Goal: Transaction & Acquisition: Purchase product/service

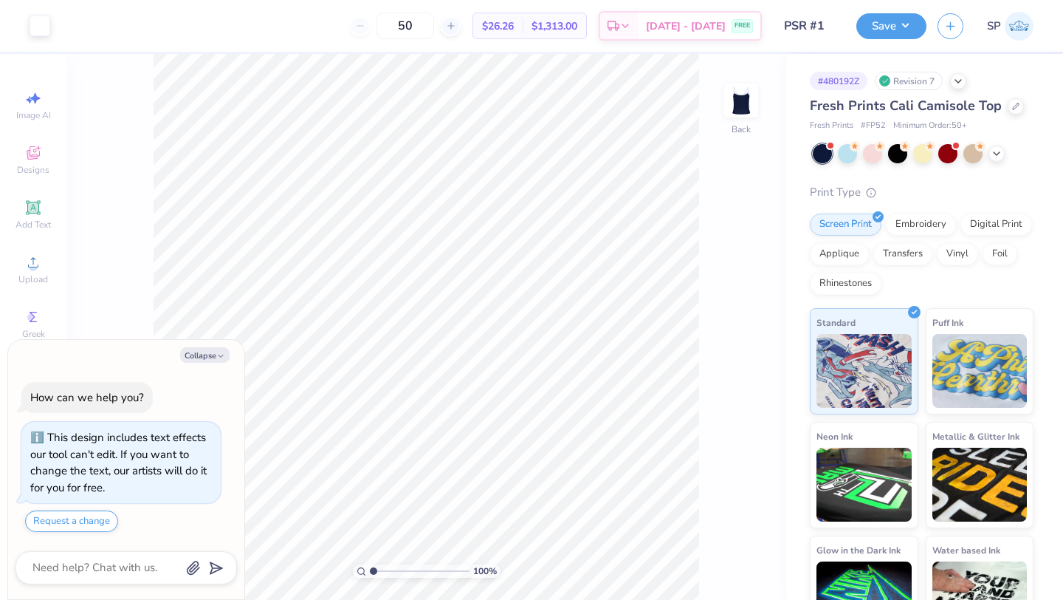
scroll to position [41, 0]
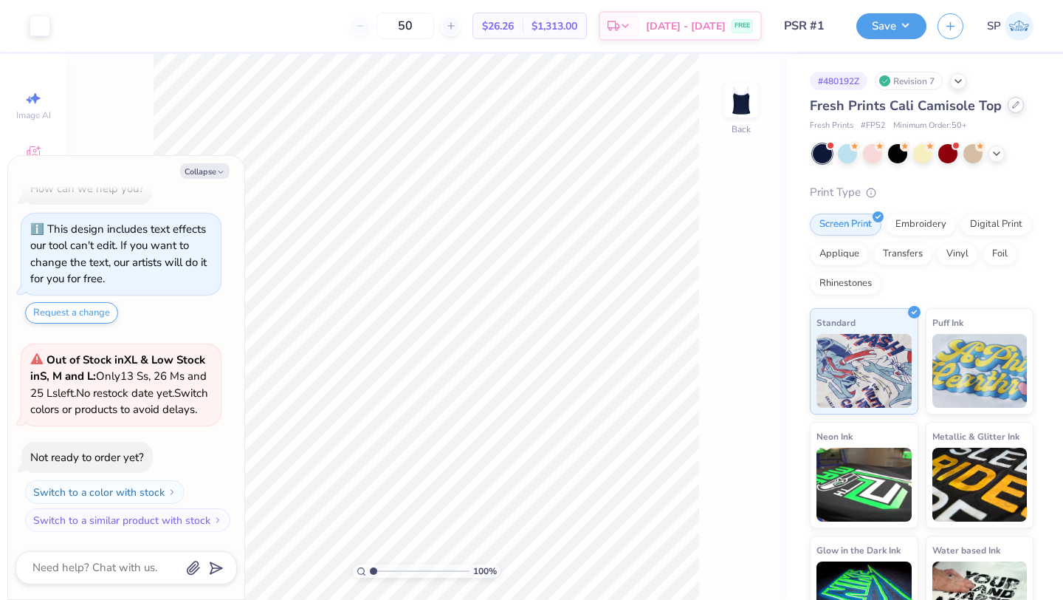
click at [1013, 104] on icon at bounding box center [1016, 105] width 6 height 6
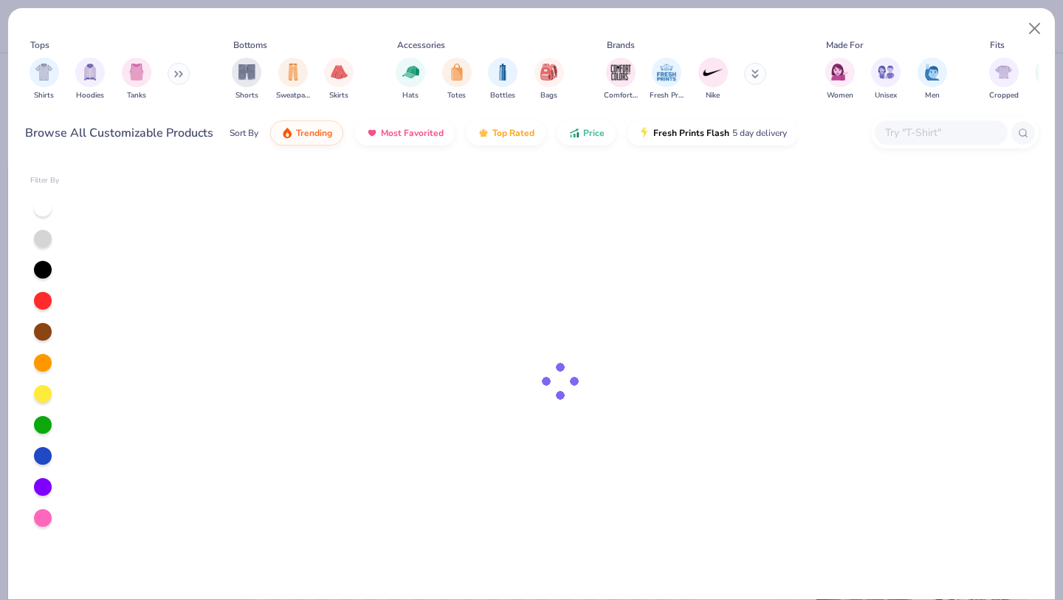
type textarea "x"
click at [885, 126] on input "text" at bounding box center [941, 132] width 114 height 17
type input "61"
click at [915, 130] on input "61" at bounding box center [941, 132] width 114 height 17
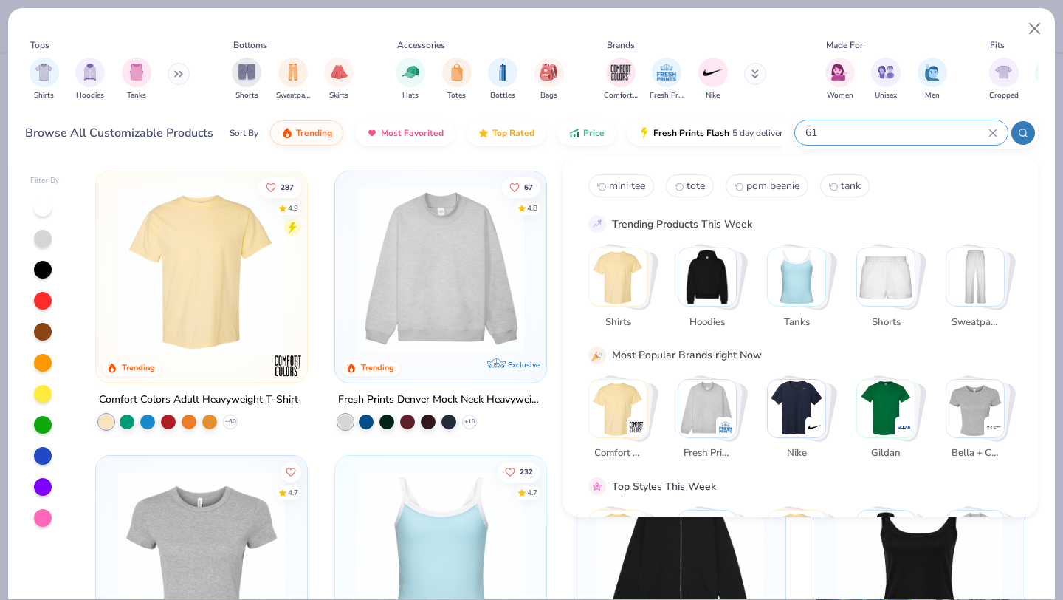
type textarea "x"
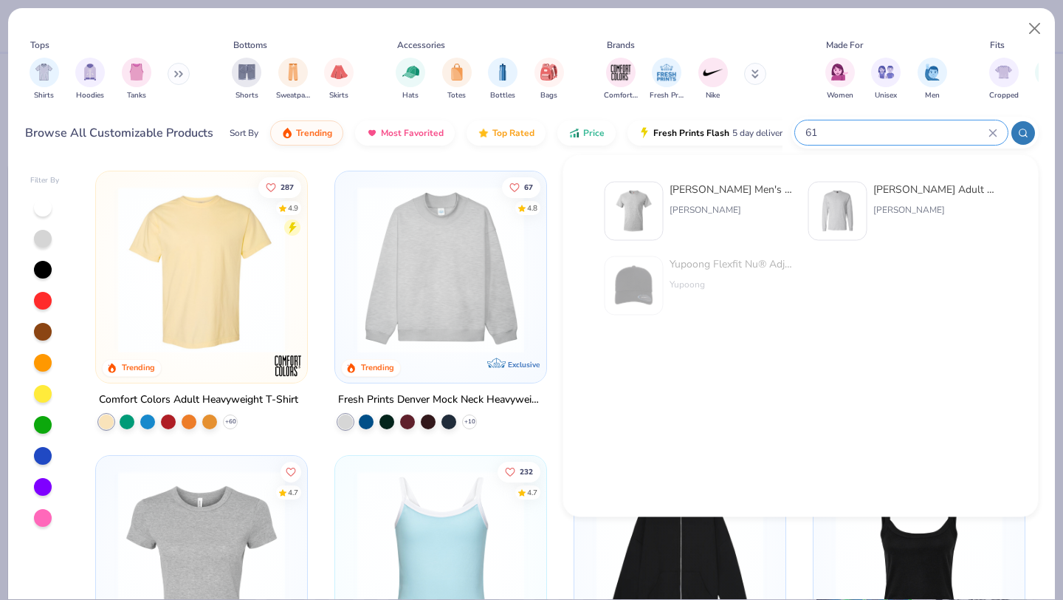
type input "6"
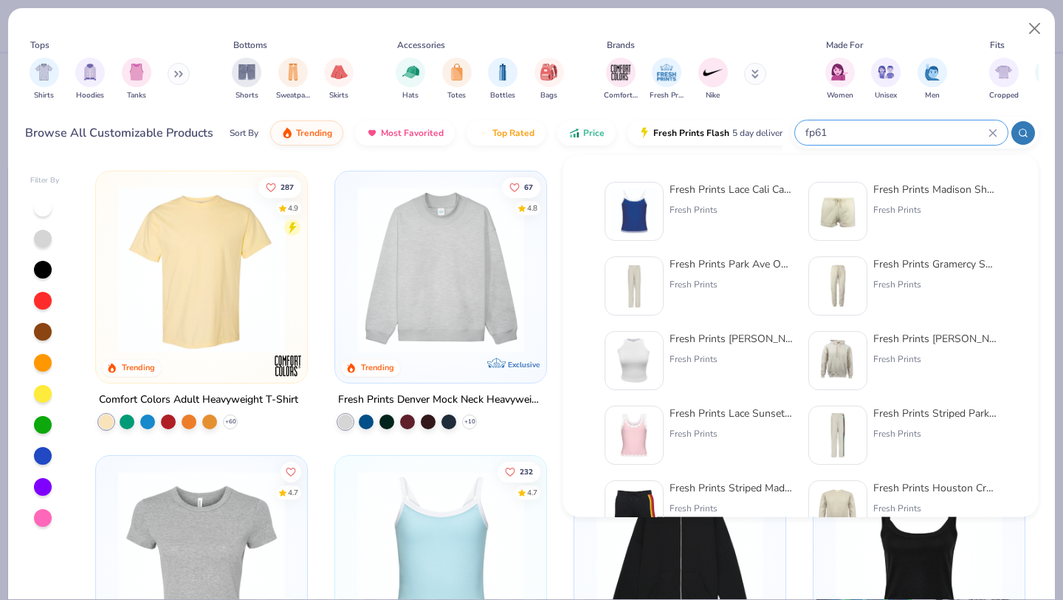
type input "fp61"
click at [653, 205] on img at bounding box center [634, 211] width 46 height 46
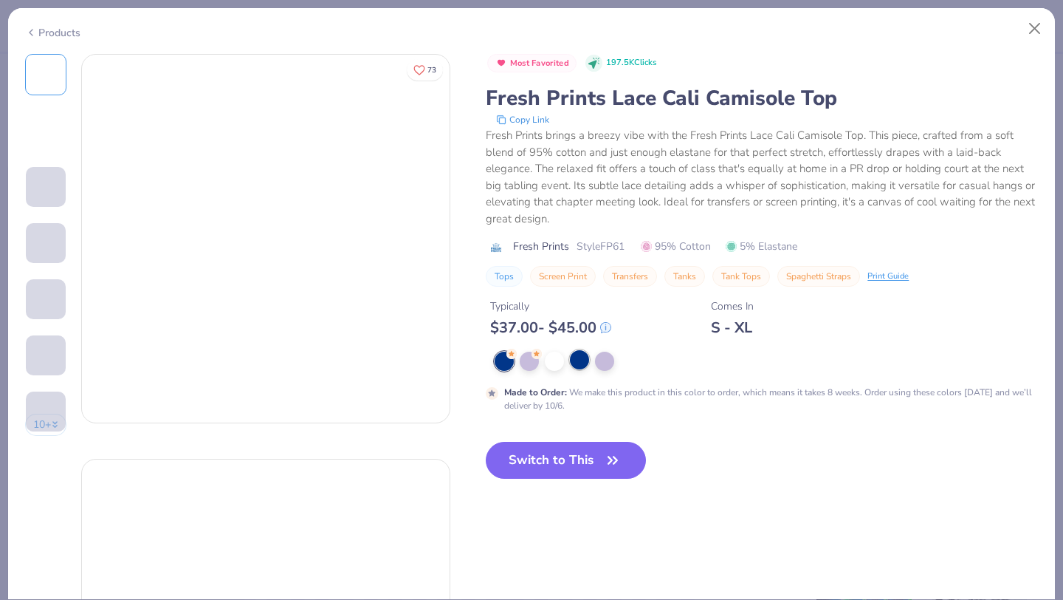
click at [585, 357] on div at bounding box center [579, 359] width 19 height 19
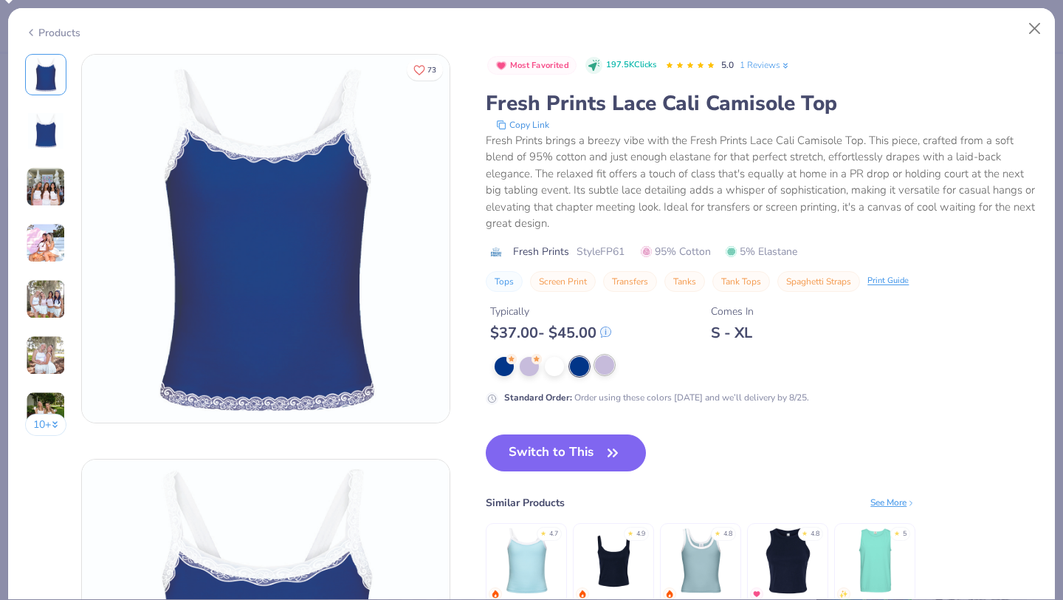
click at [609, 363] on div at bounding box center [604, 364] width 19 height 19
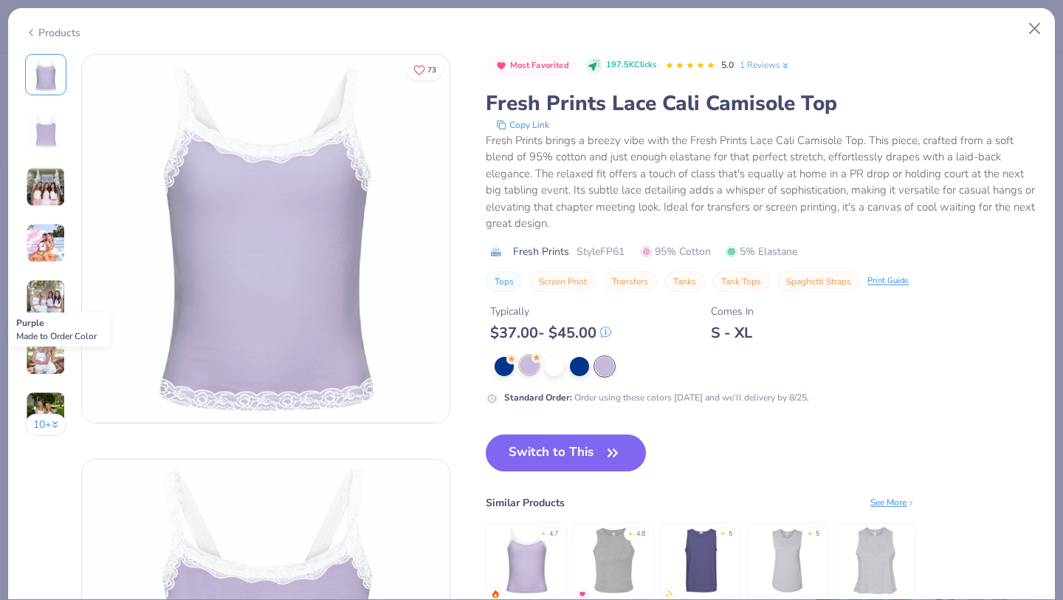
click at [524, 365] on div at bounding box center [529, 364] width 19 height 19
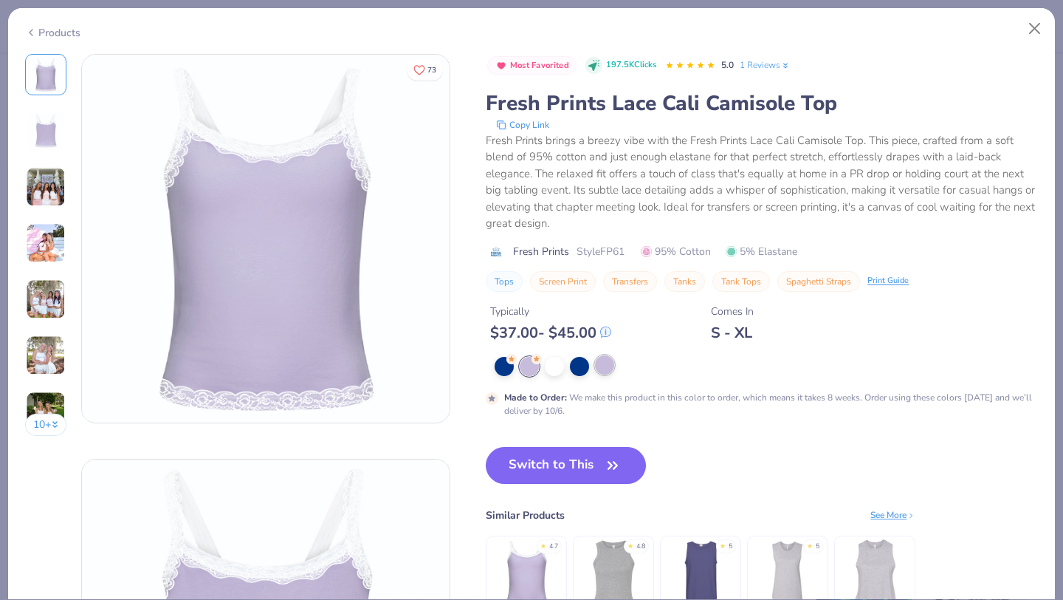
type textarea "x"
click at [609, 368] on div at bounding box center [604, 366] width 19 height 19
